Goal: Check status

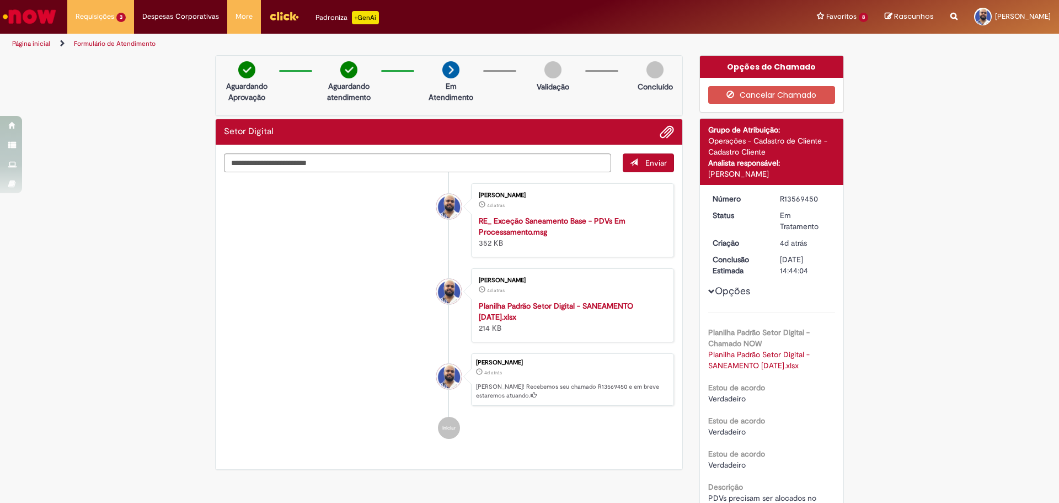
drag, startPoint x: 824, startPoint y: 175, endPoint x: 696, endPoint y: 118, distance: 139.8
click at [700, 118] on div "Detalhes do tíquete Grupo de Atribuição: Operações - Cadastro de Cliente - Cada…" at bounding box center [772, 330] width 145 height 424
click at [749, 138] on div "Operações - Cadastro de Cliente - Cadastro Cliente" at bounding box center [771, 146] width 127 height 22
click at [764, 154] on div "Operações - Cadastro de Cliente - Cadastro Cliente" at bounding box center [771, 146] width 127 height 22
click at [772, 165] on div "Analista responsável:" at bounding box center [771, 162] width 127 height 11
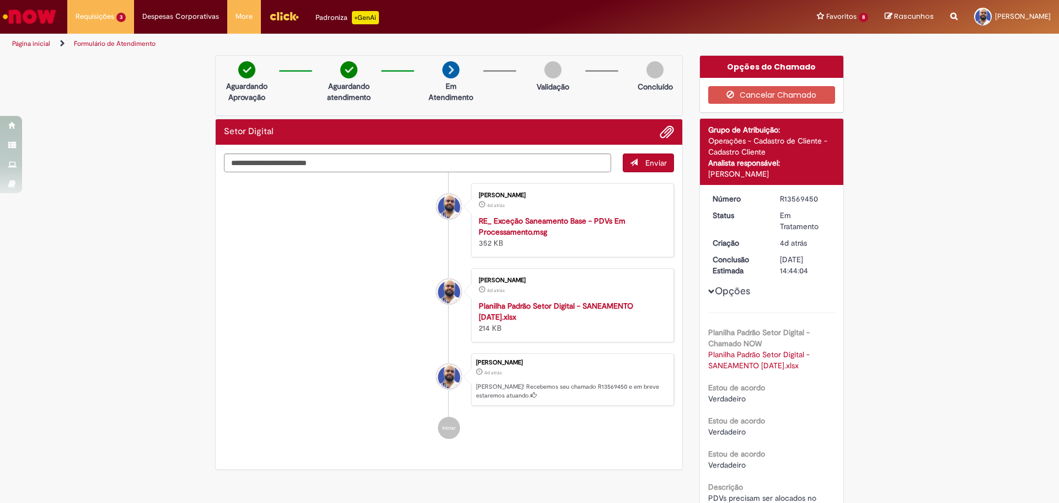
click at [824, 173] on div "[PERSON_NAME]" at bounding box center [771, 173] width 127 height 11
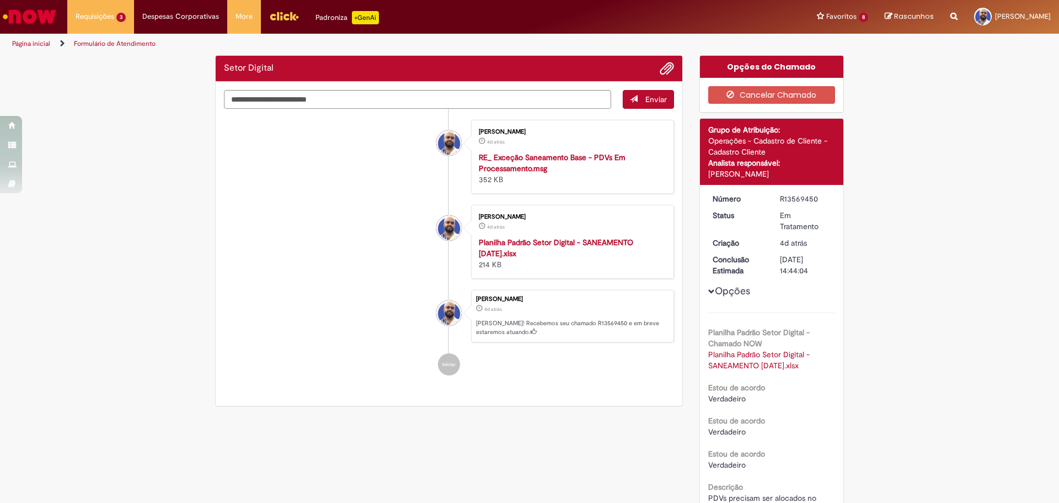
click at [791, 199] on div "R13569450" at bounding box center [805, 198] width 51 height 11
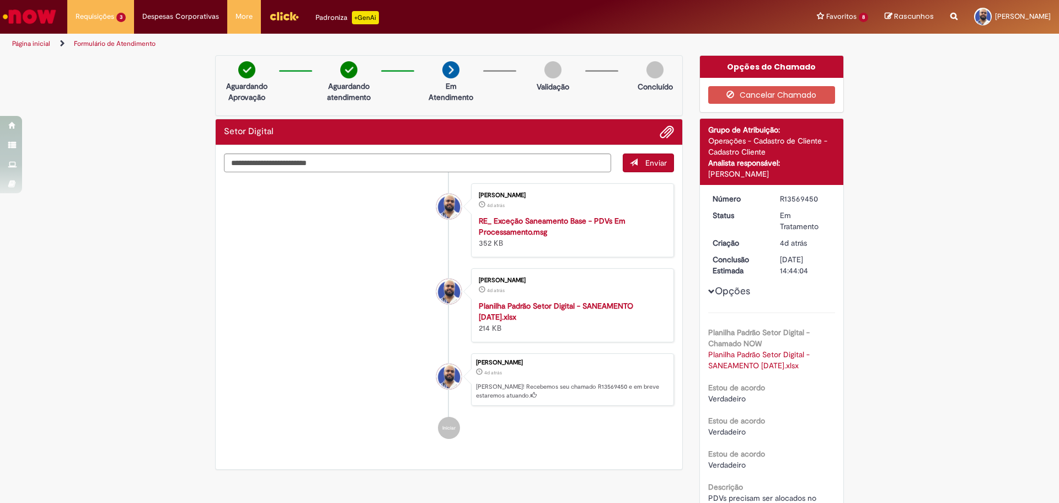
click at [791, 199] on div "R13569450" at bounding box center [805, 198] width 51 height 11
copy div "R13569450"
click at [546, 307] on strong "Planilha Padrão Setor Digital - SANEAMENTO [DATE].xlsx" at bounding box center [556, 311] width 154 height 21
